Goal: Check status

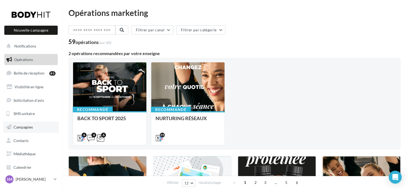
click at [34, 127] on link "Campagnes" at bounding box center [31, 126] width 56 height 11
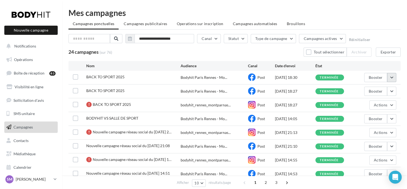
click at [389, 78] on button "button" at bounding box center [391, 77] width 9 height 9
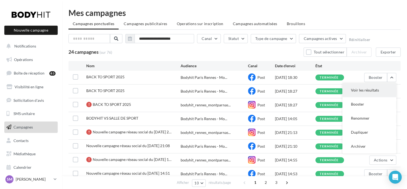
click at [365, 94] on button "Voir les résultats" at bounding box center [370, 90] width 54 height 14
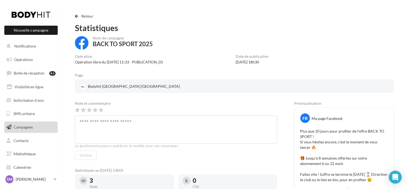
drag, startPoint x: 188, startPoint y: 35, endPoint x: 212, endPoint y: 7, distance: 36.9
click at [189, 29] on div "Retour Statistiques Nom de campagne BACK TO SPORT 2025 Opération Opération libr…" at bounding box center [235, 177] width 332 height 329
click at [220, 11] on div "Retour Statistiques Nom de campagne BACK TO SPORT 2025 Opération Opération libr…" at bounding box center [234, 178] width 345 height 338
click at [239, 24] on div "Statistiques" at bounding box center [234, 28] width 319 height 8
click at [82, 16] on span "Retour" at bounding box center [87, 16] width 12 height 5
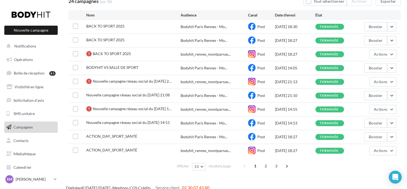
scroll to position [57, 0]
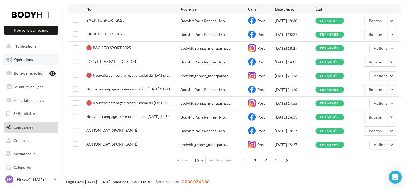
click at [35, 56] on link "Opérations" at bounding box center [31, 59] width 56 height 11
